Goal: Information Seeking & Learning: Learn about a topic

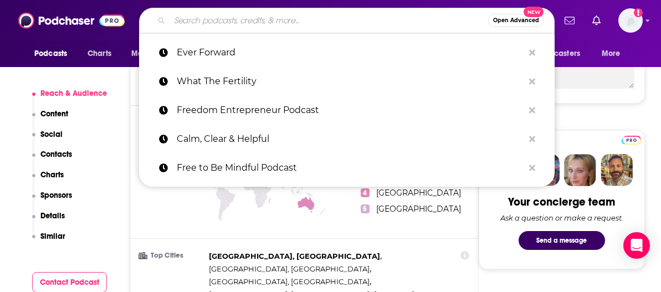
type input "The Necessary Entrepreneur"
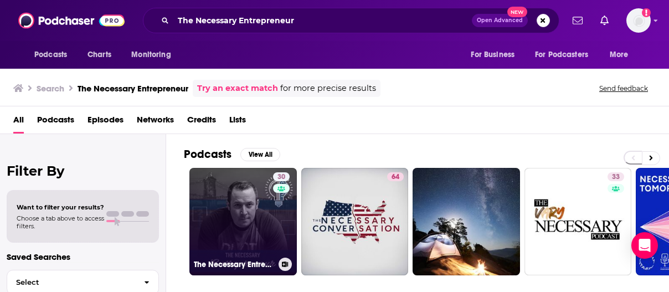
click at [244, 219] on link "30 The Necessary Entrepreneur" at bounding box center [242, 221] width 107 height 107
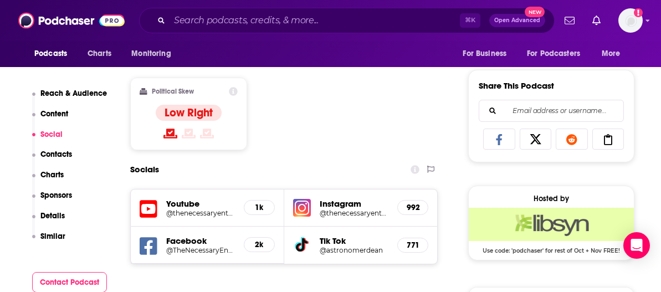
scroll to position [641, 0]
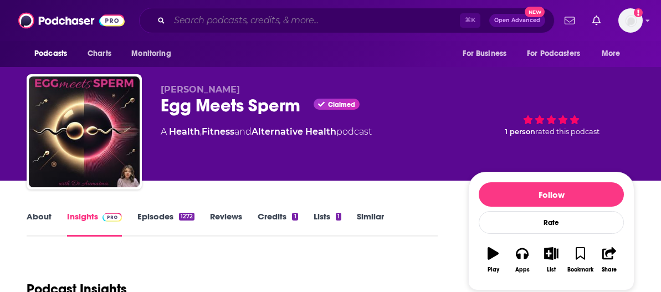
click at [239, 23] on input "Search podcasts, credits, & more..." at bounding box center [315, 21] width 290 height 18
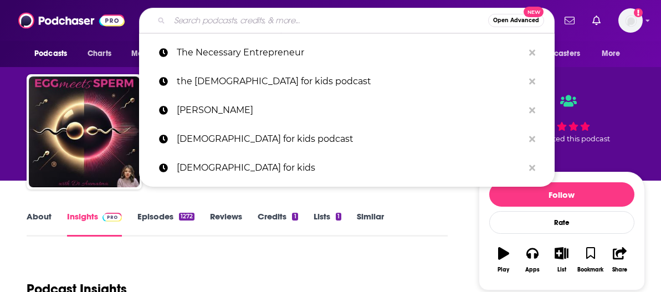
paste input "Causes or Cures"
type input "Causes or Cures"
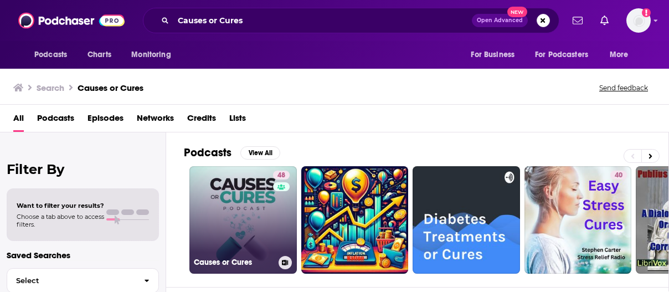
click at [222, 206] on link "48 Causes or Cures" at bounding box center [242, 219] width 107 height 107
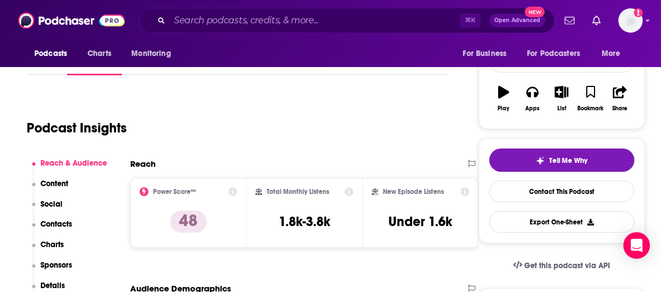
scroll to position [209, 0]
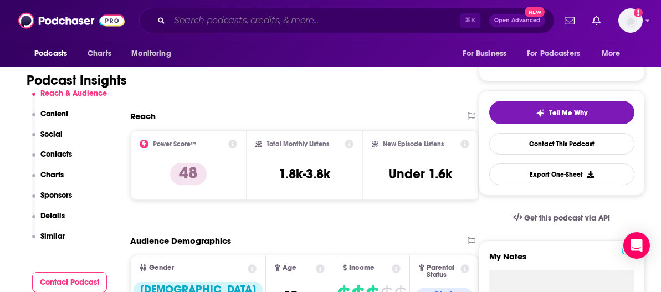
click at [272, 17] on input "Search podcasts, credits, & more..." at bounding box center [315, 21] width 290 height 18
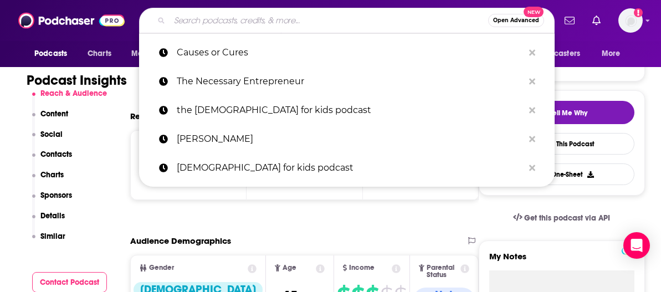
paste input "Owning Your Sexual Self"
type input "Owning Your Sexual Self"
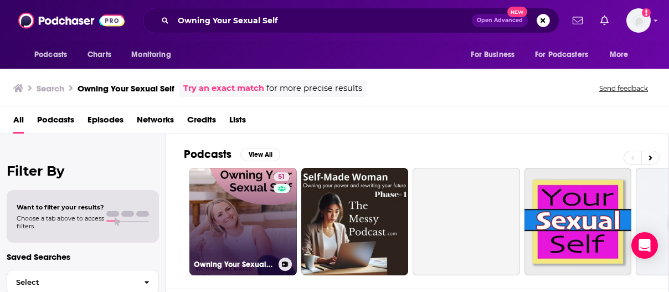
click at [229, 214] on link "51 Owning Your Sexual Self" at bounding box center [242, 221] width 107 height 107
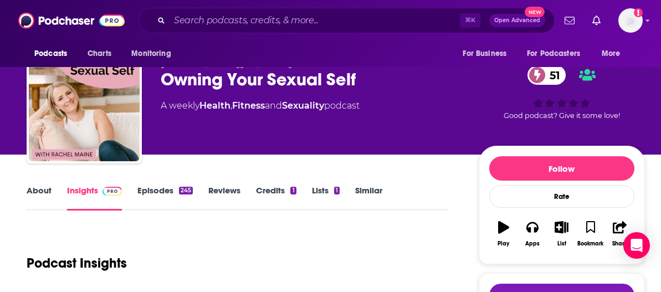
scroll to position [142, 0]
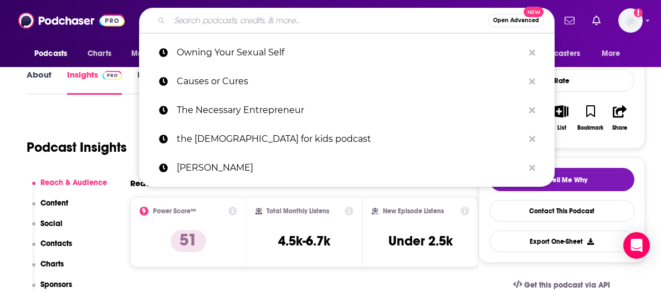
click at [270, 17] on input "Search podcasts, credits, & more..." at bounding box center [329, 21] width 319 height 18
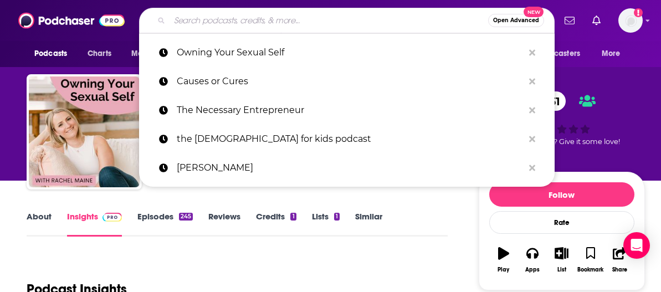
scroll to position [132, 0]
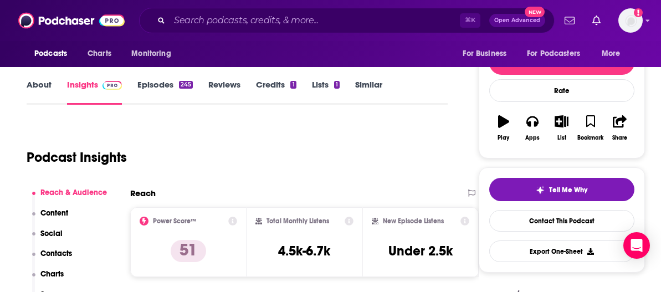
drag, startPoint x: 270, startPoint y: 245, endPoint x: 351, endPoint y: 244, distance: 80.9
click at [352, 244] on div "Total Monthly Listens 4.5k-6.7k" at bounding box center [304, 242] width 99 height 51
click at [313, 254] on h3 "4.5k-6.7k" at bounding box center [304, 251] width 52 height 17
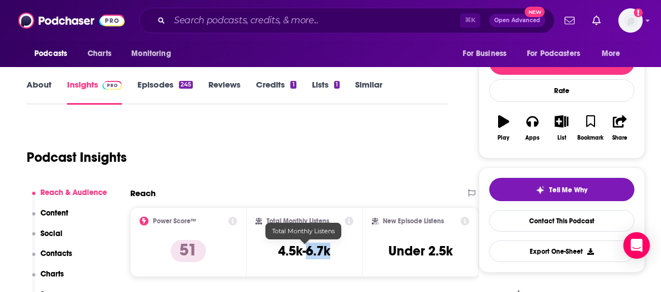
click at [313, 254] on h3 "4.5k-6.7k" at bounding box center [304, 251] width 52 height 17
copy div "4.5k-6.7k"
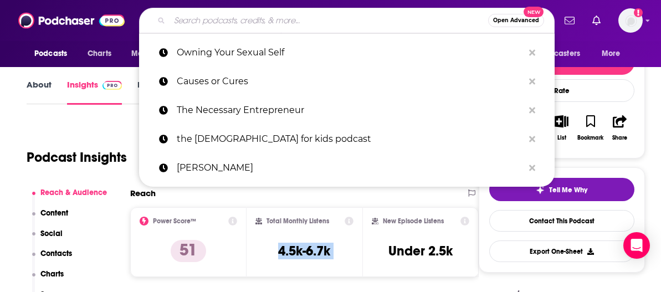
click at [206, 19] on input "Search podcasts, credits, & more..." at bounding box center [329, 21] width 319 height 18
paste input "Hi - can she please provide her insights on how lifestyle and environmental mod…"
type input "Hi - can she please provide her insights on how lifestyle and environmental mod…"
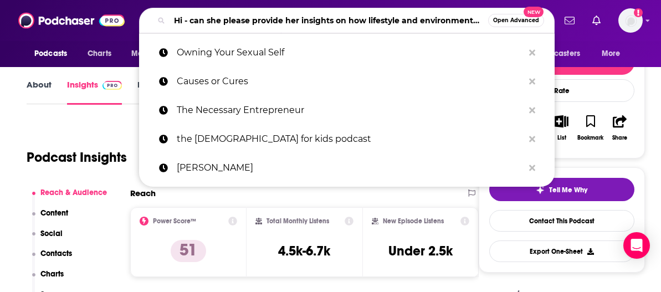
scroll to position [0, 521]
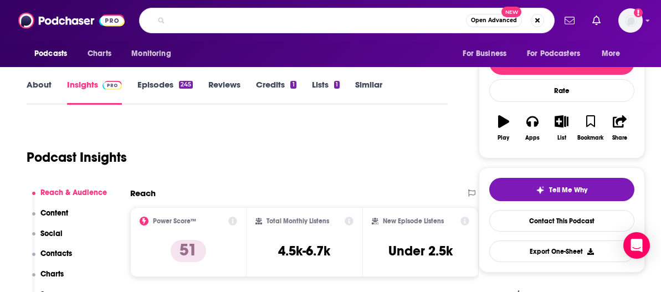
click at [206, 19] on input "Hi - can she please provide her insights on how lifestyle and environmental mod…" at bounding box center [318, 21] width 296 height 18
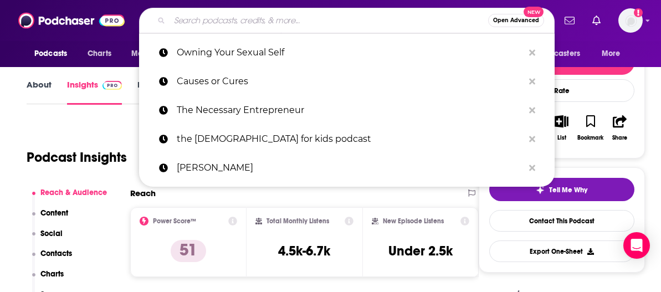
scroll to position [0, 0]
paste input "Born Free Method"
type input "Born Free Method"
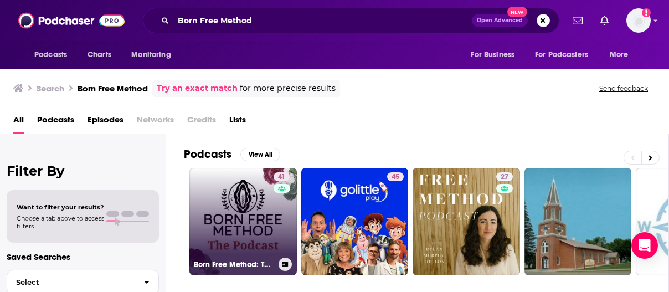
click at [239, 202] on link "41 Born Free Method: The Podcast" at bounding box center [242, 221] width 107 height 107
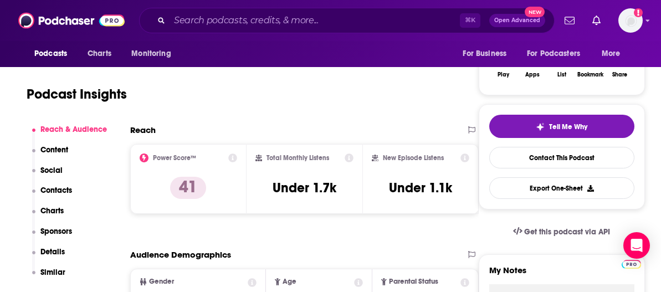
scroll to position [196, 0]
